Goal: Navigation & Orientation: Find specific page/section

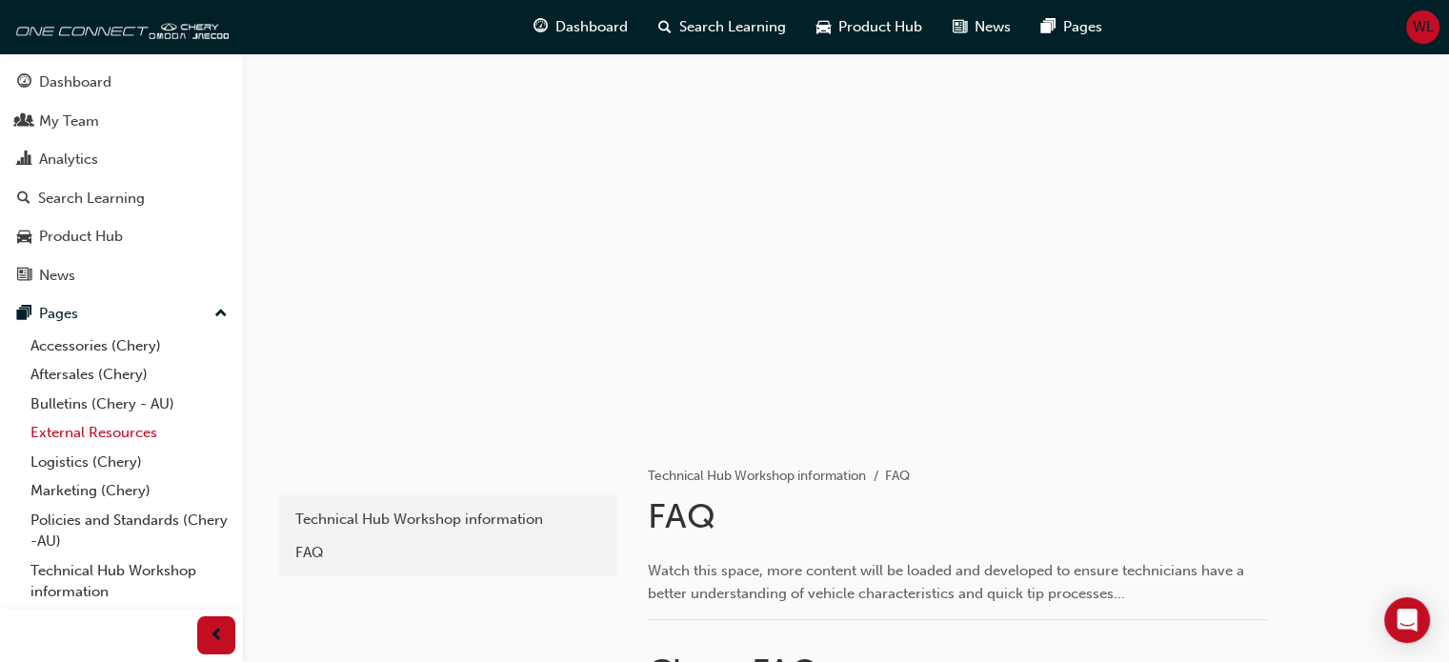
click at [117, 430] on link "External Resources" at bounding box center [129, 433] width 212 height 30
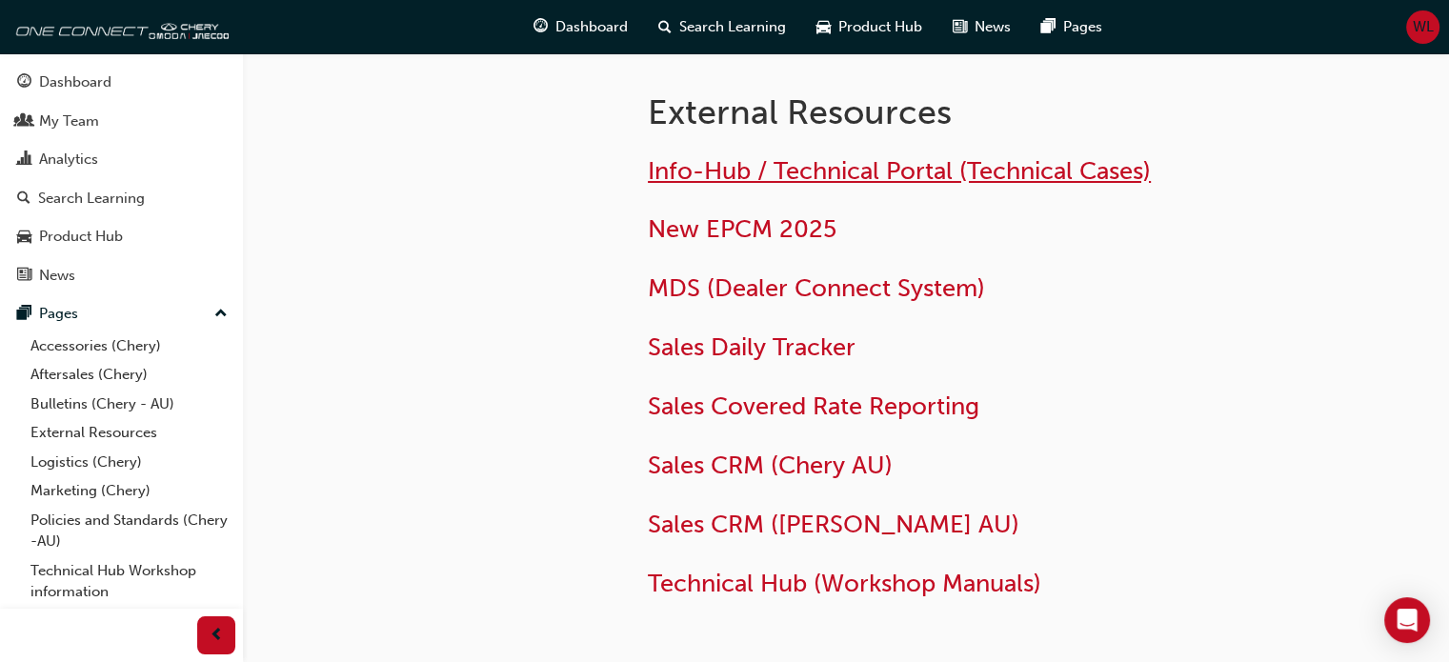
click at [784, 164] on span "Info-Hub / Technical Portal (Technical Cases)" at bounding box center [899, 171] width 503 height 30
